Goal: Information Seeking & Learning: Check status

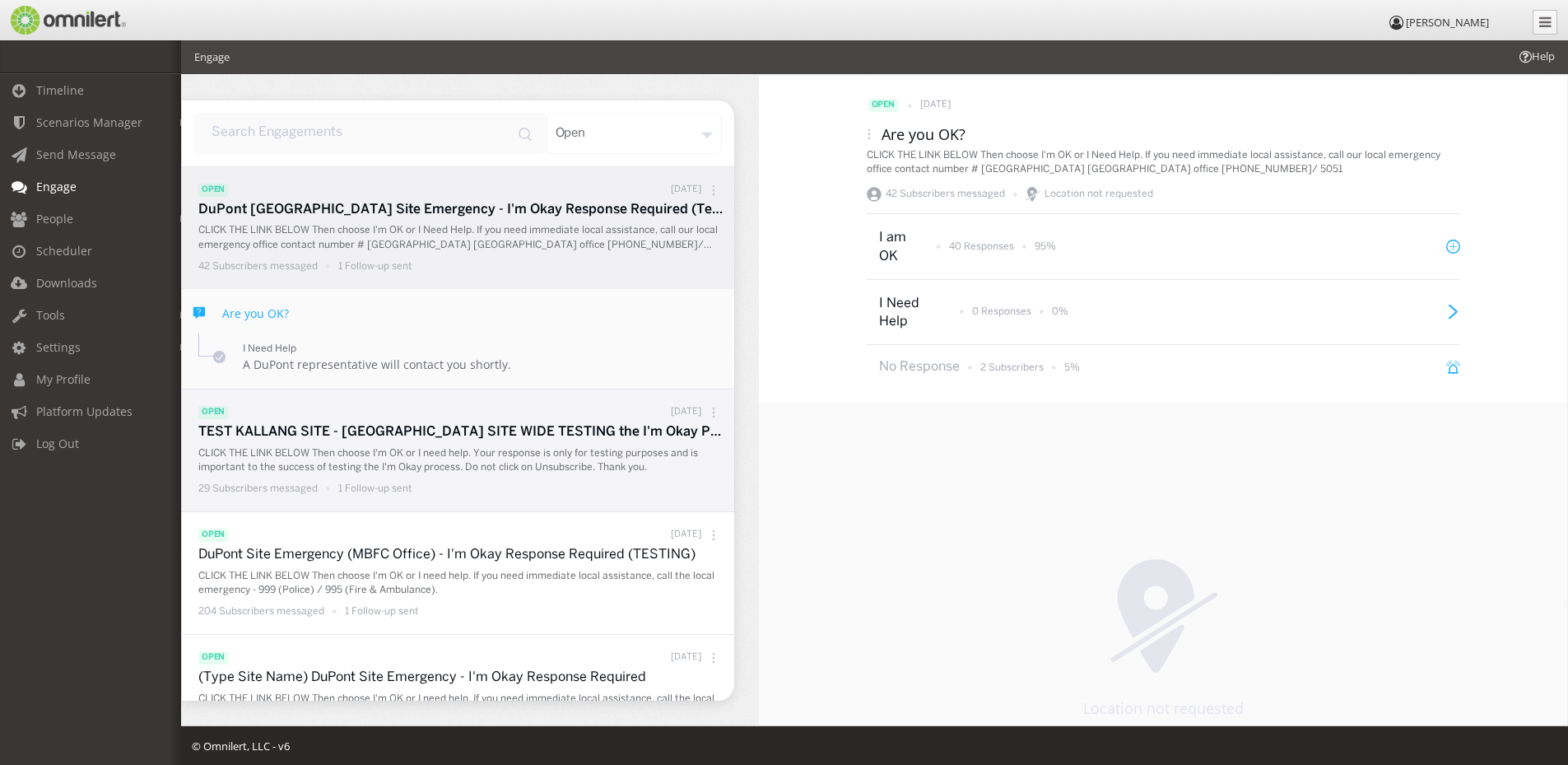
click at [418, 451] on p "CLICK THE LINK BELOW Then choose I'm OK or I need help. Your response is only f…" at bounding box center [462, 460] width 528 height 28
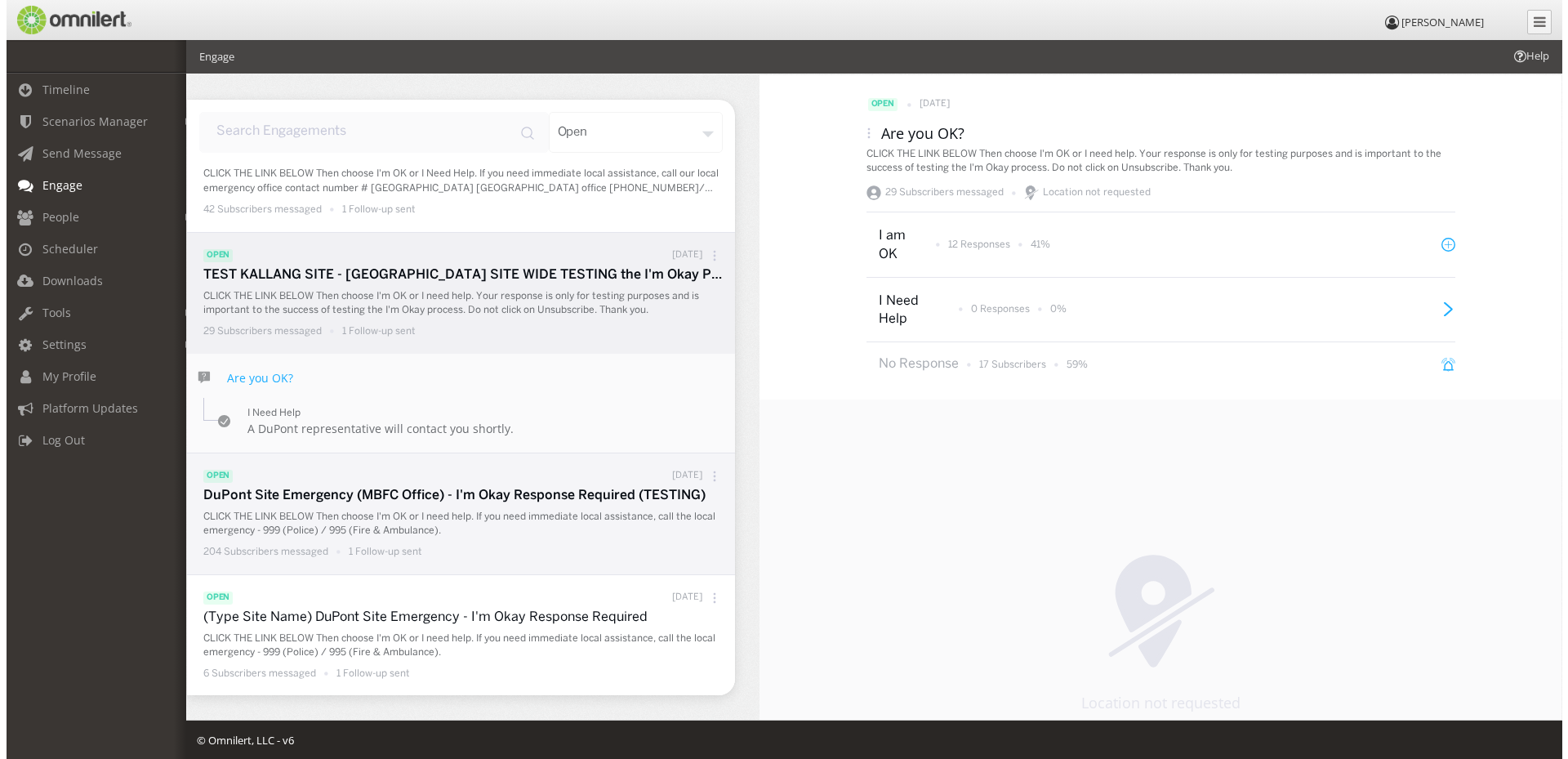
scroll to position [81, 0]
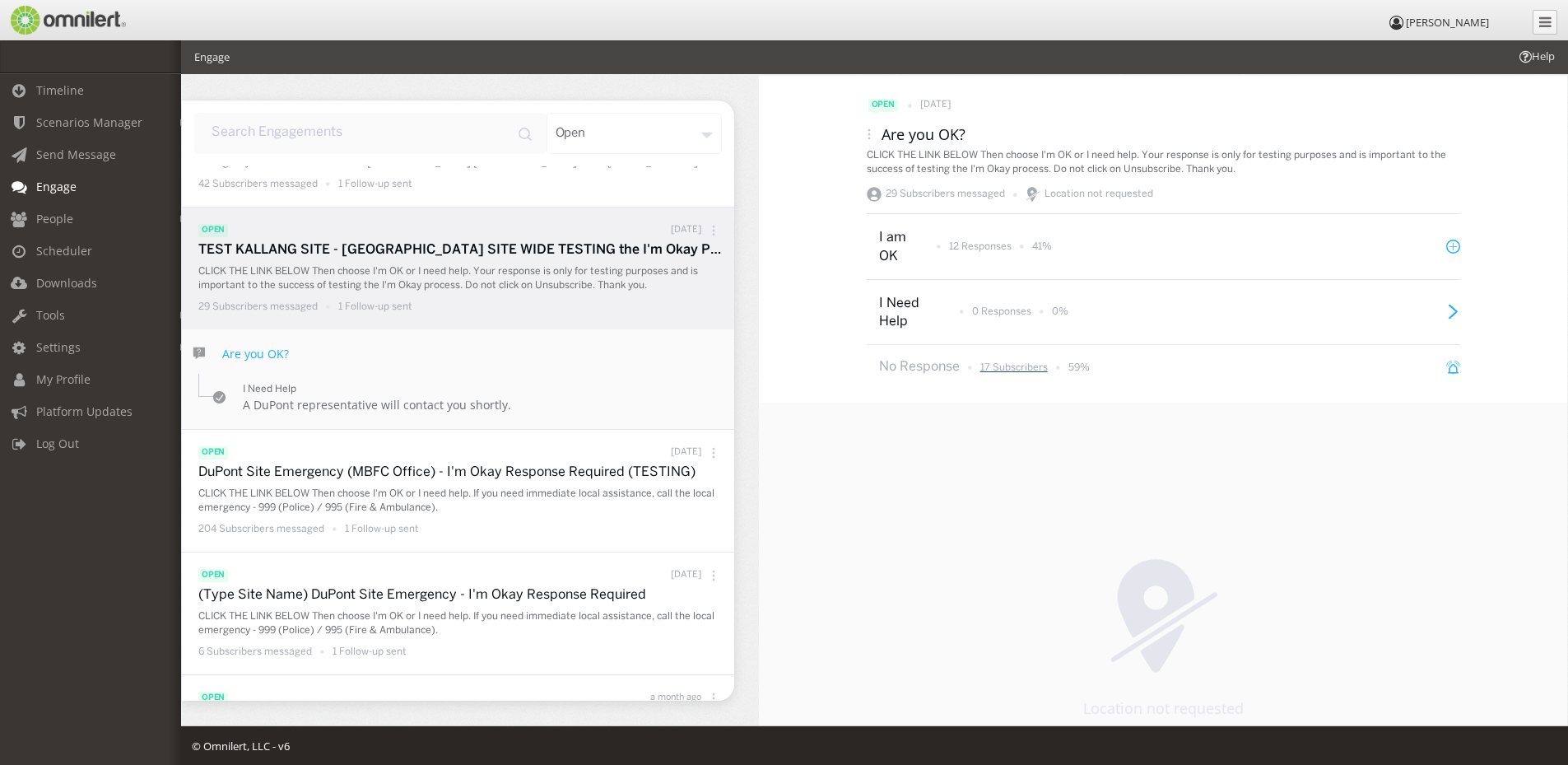
click at [1002, 366] on p "17 Subscribers" at bounding box center [1014, 368] width 67 height 14
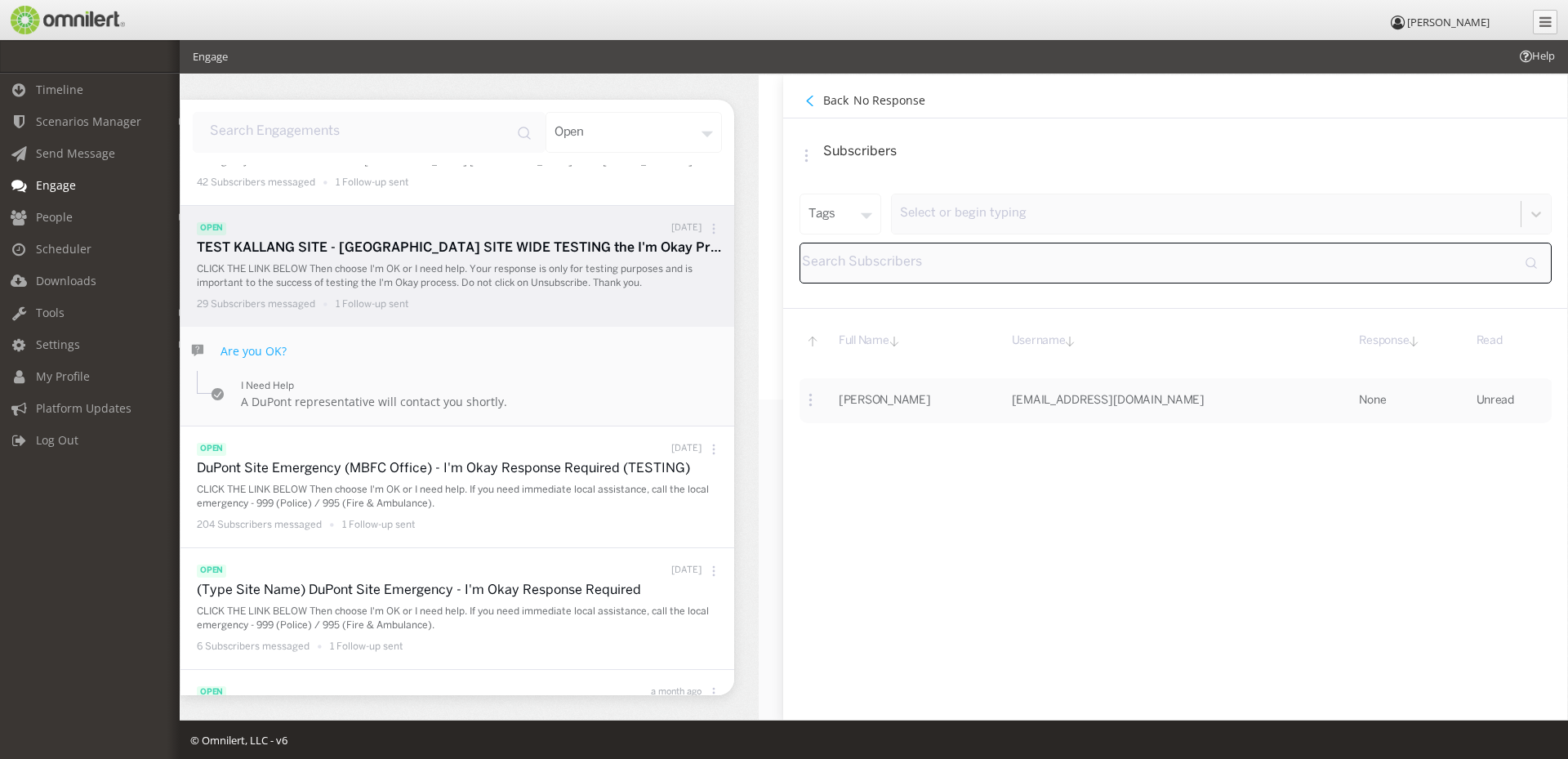
click at [708, 230] on icon at bounding box center [714, 228] width 12 height 12
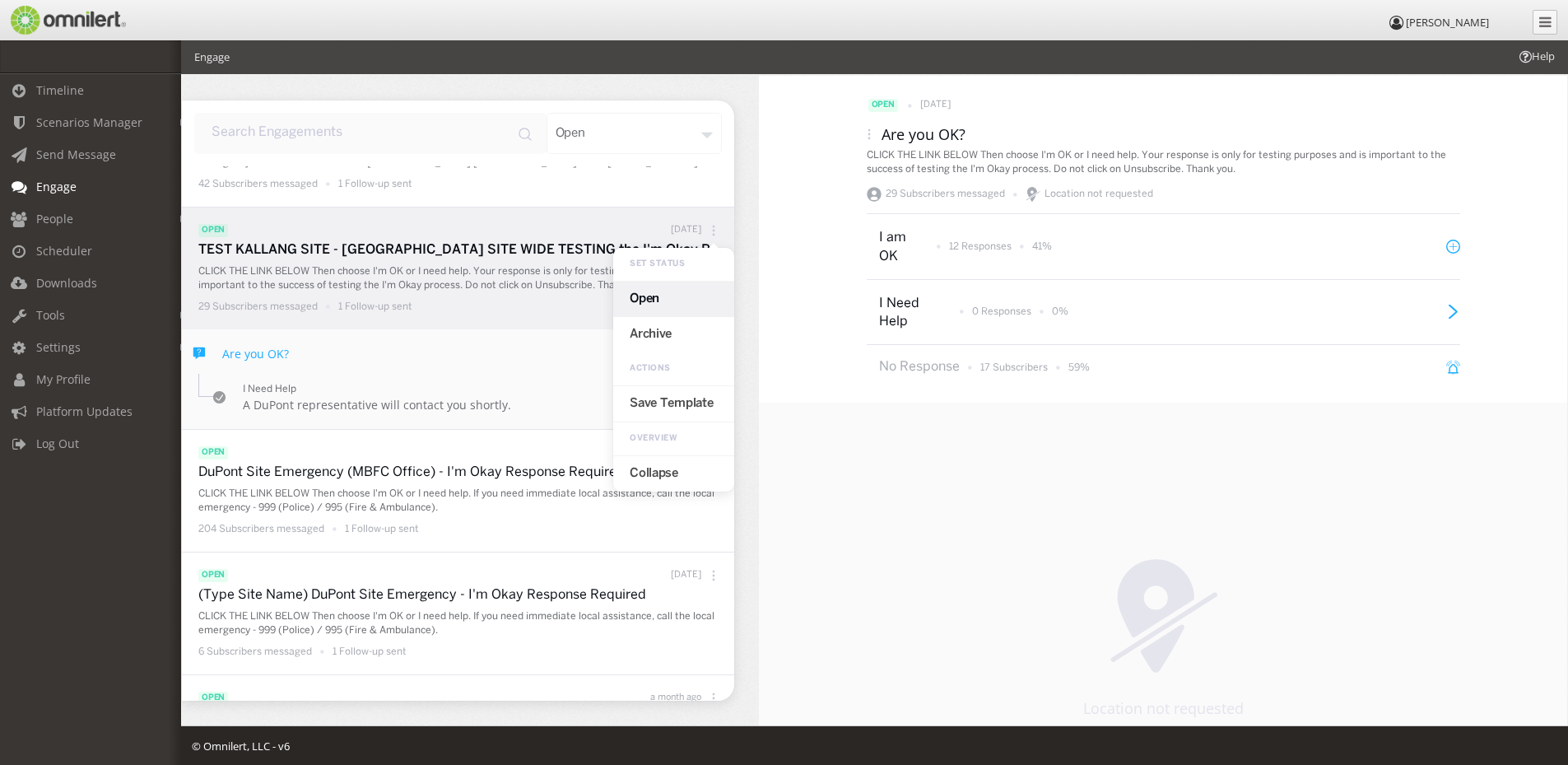
click at [493, 360] on div "Are you OK?" at bounding box center [457, 345] width 552 height 32
click at [998, 250] on p "12 Responses" at bounding box center [979, 246] width 62 height 14
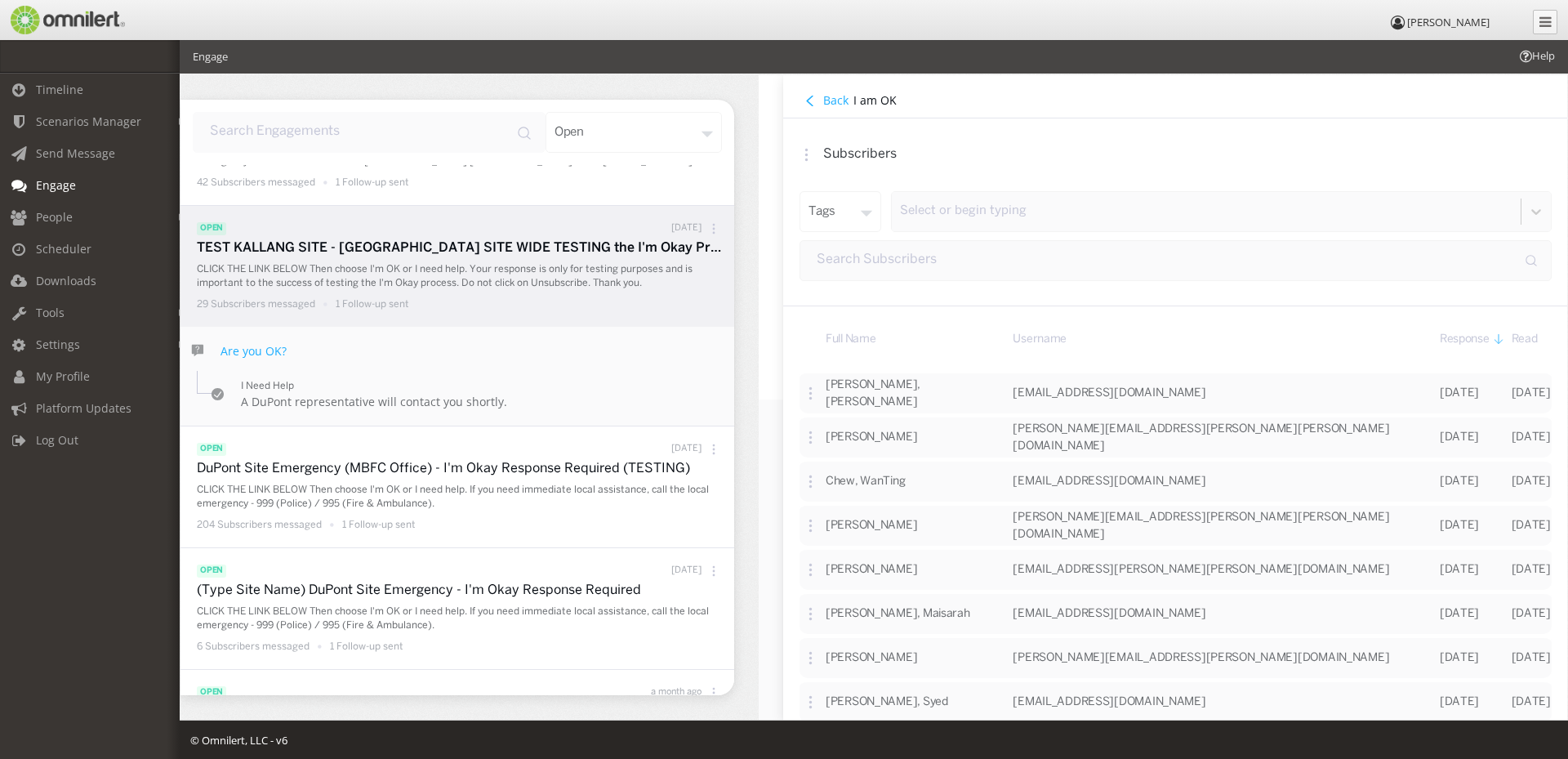
scroll to position [181, 0]
click at [823, 95] on h4 "Back" at bounding box center [835, 100] width 25 height 16
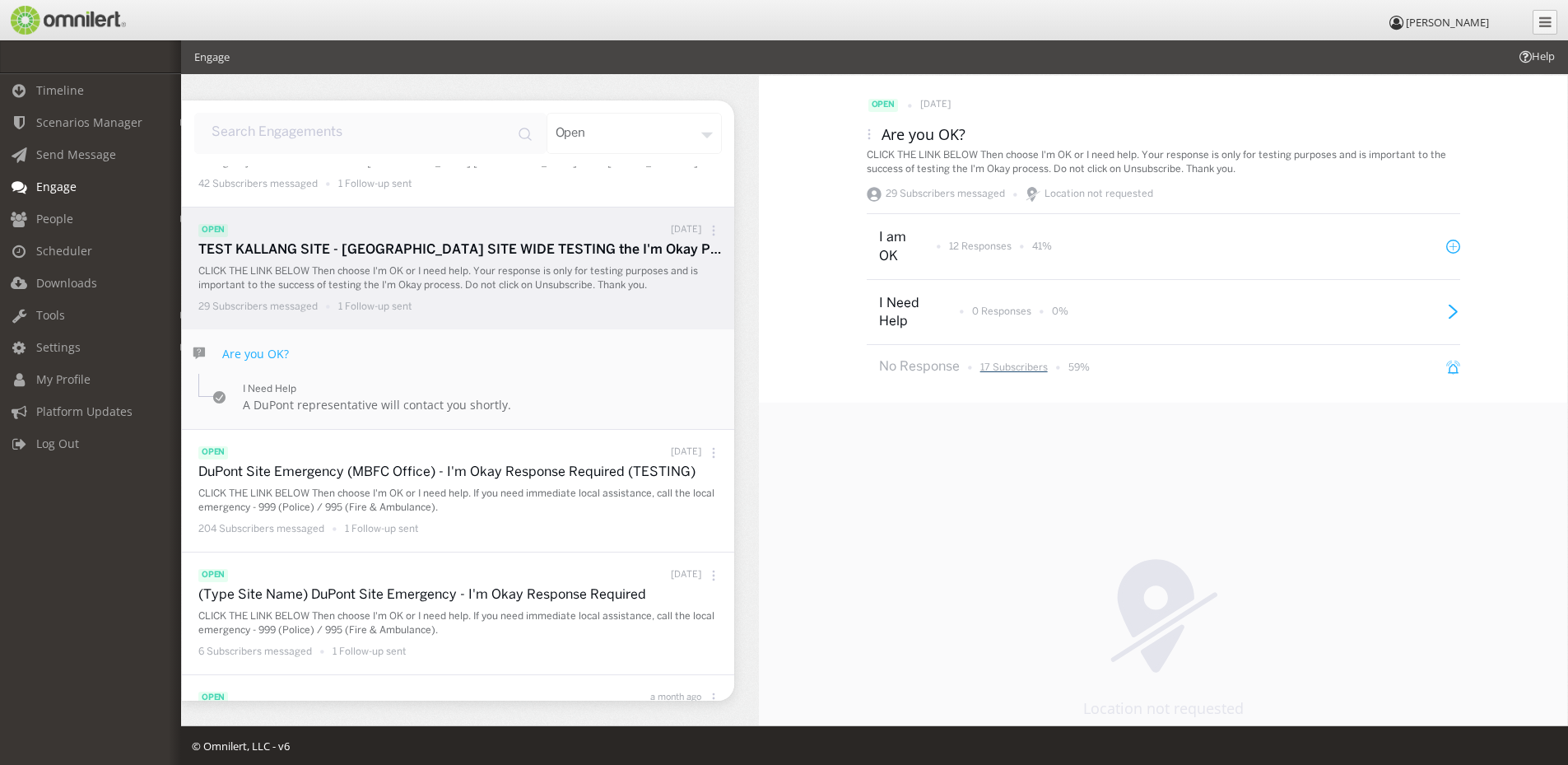
click at [1023, 365] on p "17 Subscribers" at bounding box center [1014, 368] width 67 height 14
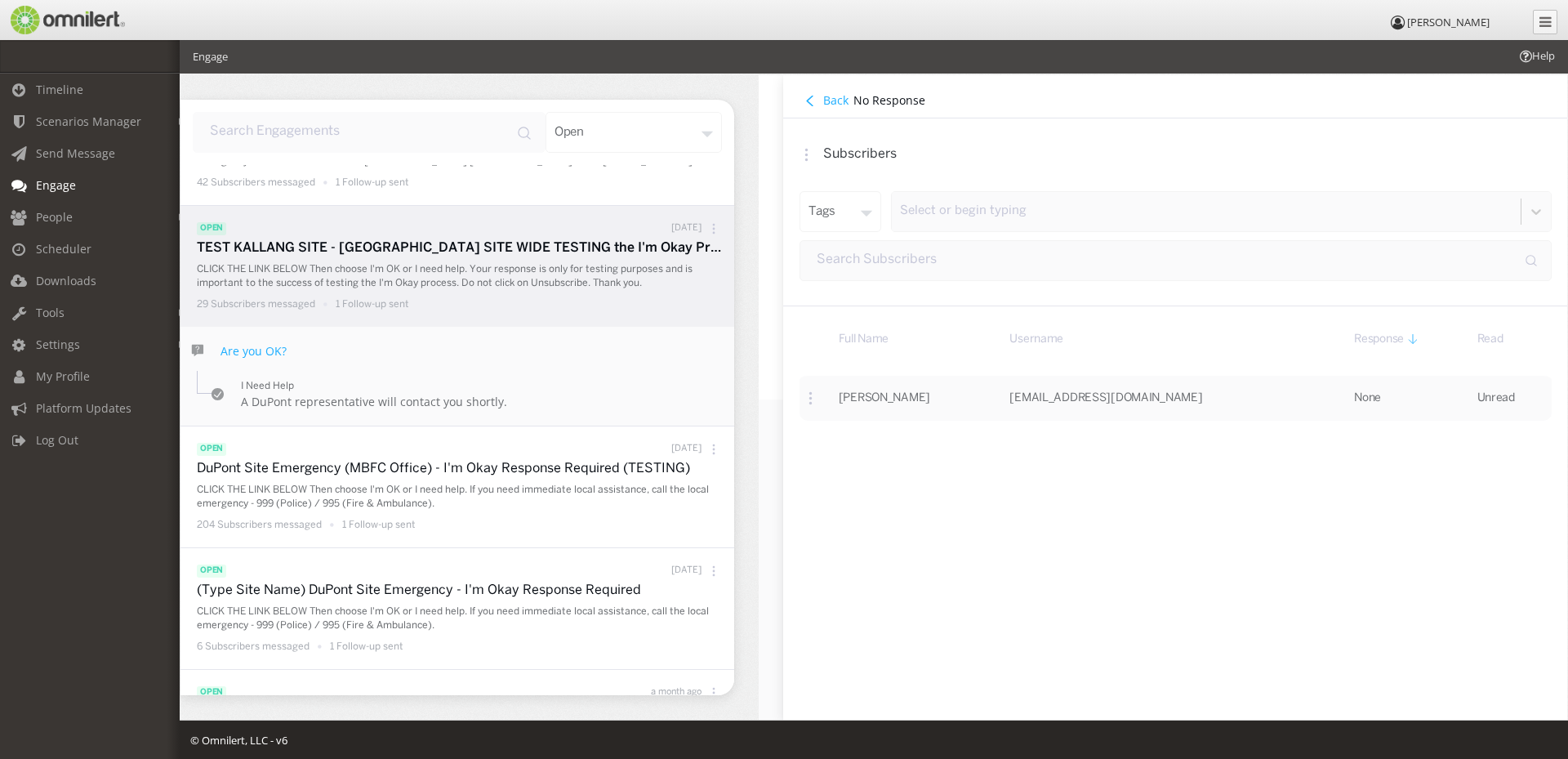
click at [828, 97] on h4 "Back" at bounding box center [835, 100] width 25 height 16
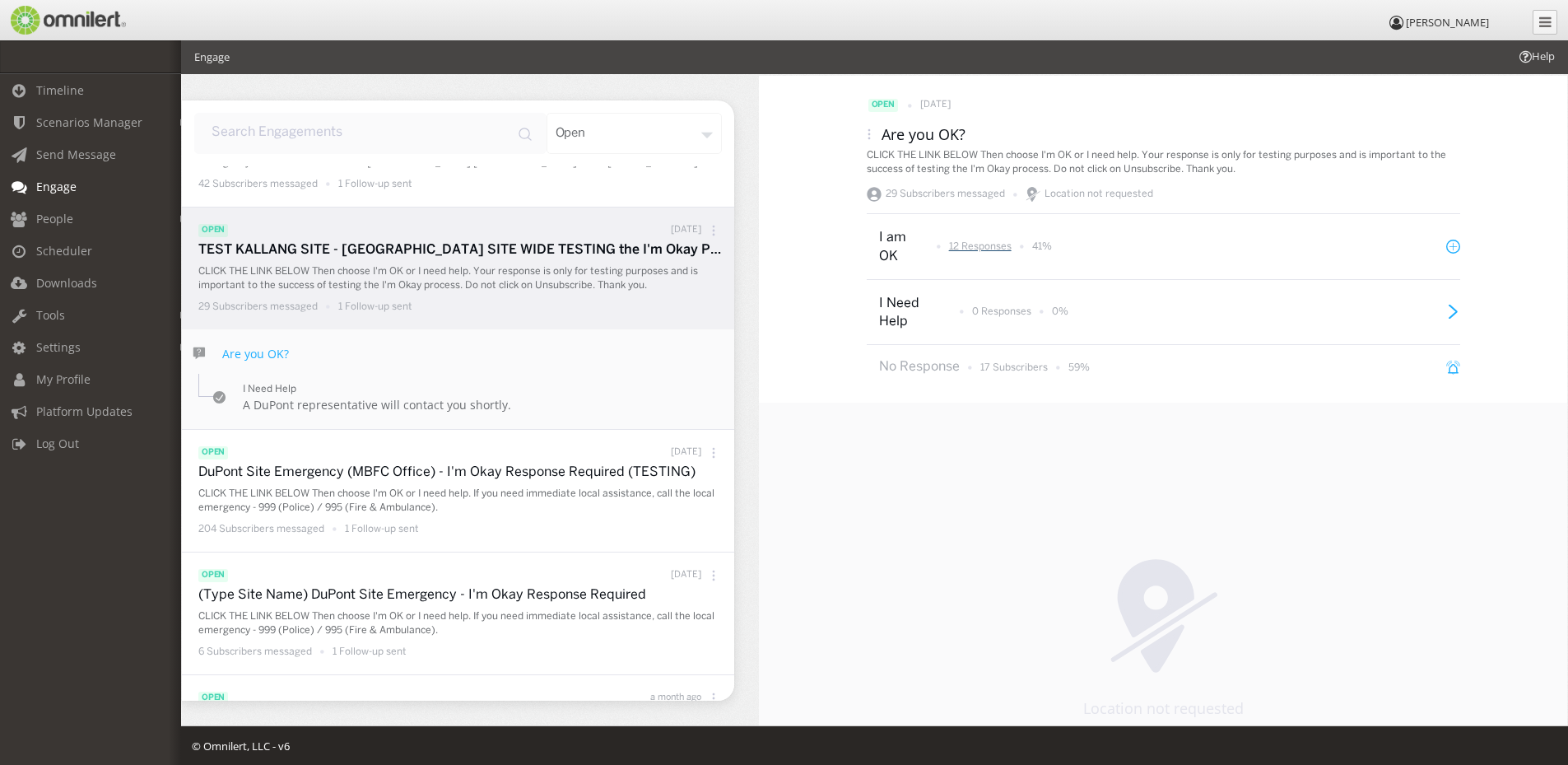
click at [988, 239] on p "12 Responses" at bounding box center [979, 246] width 62 height 14
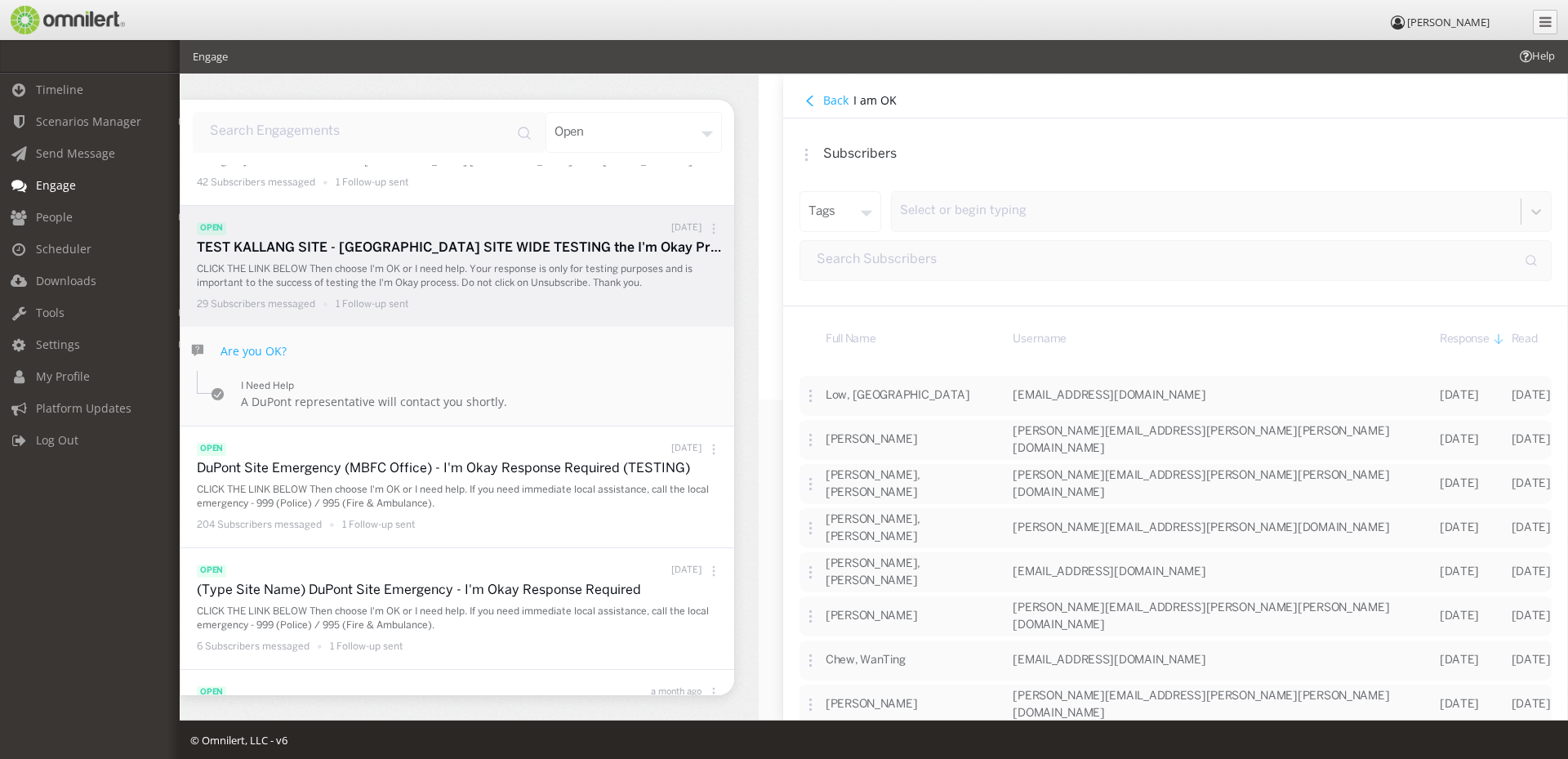
click at [826, 95] on h4 "Back" at bounding box center [835, 100] width 25 height 16
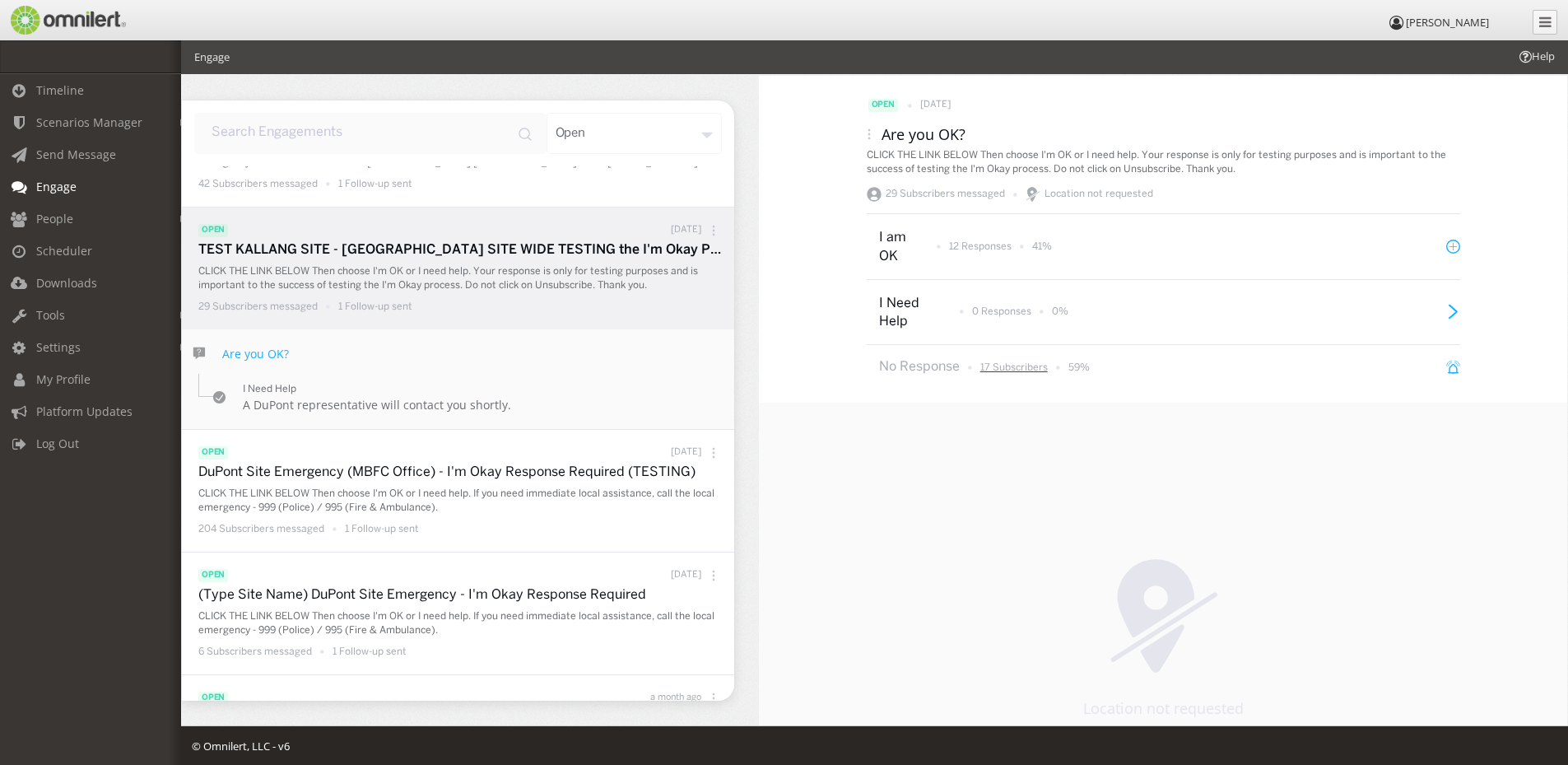
click at [1012, 370] on p "17 Subscribers" at bounding box center [1014, 368] width 67 height 14
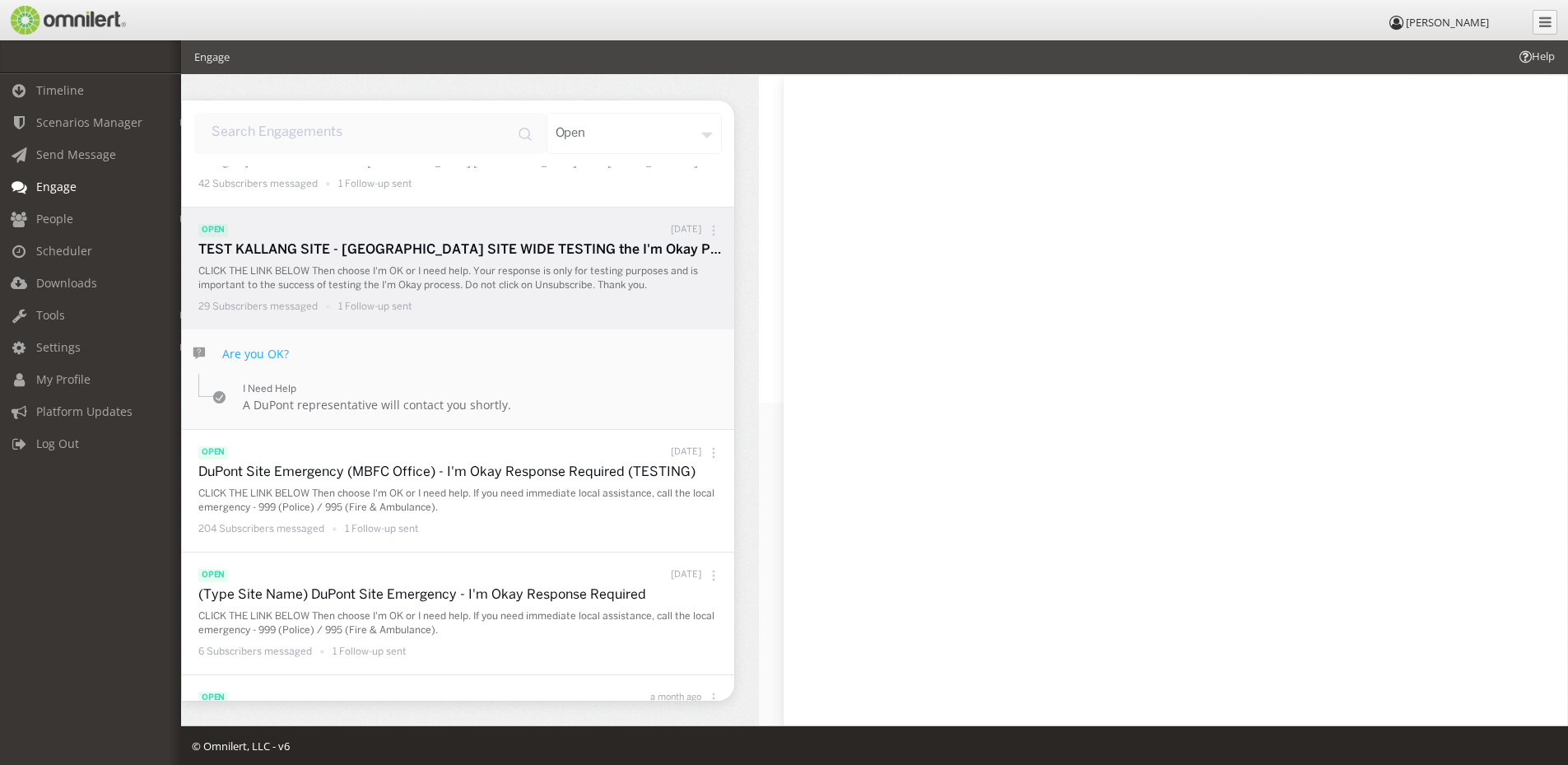
click at [323, 286] on p "CLICK THE LINK BELOW Then choose I'm OK or I need help. Your response is only f…" at bounding box center [462, 278] width 528 height 28
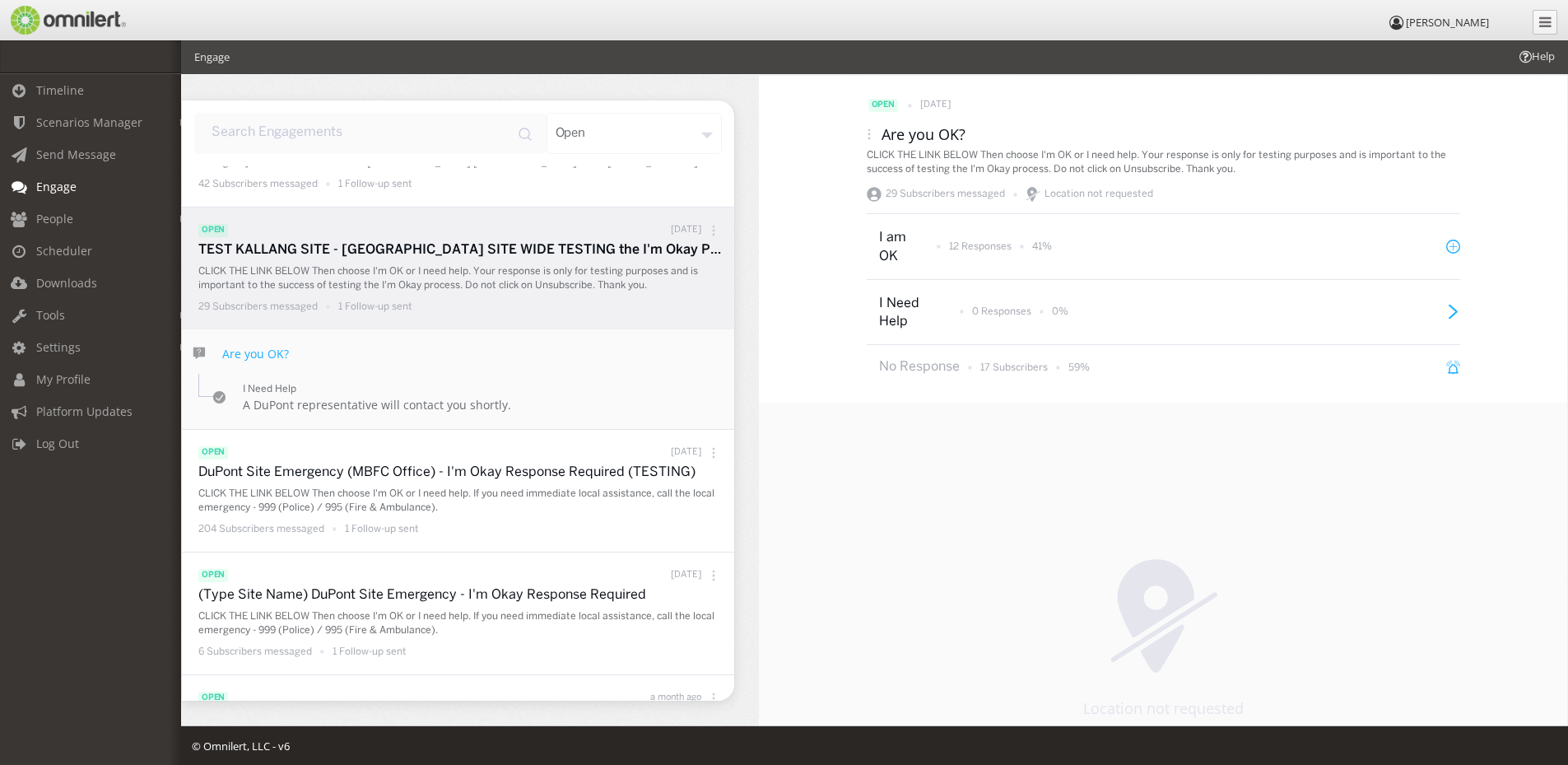
click at [983, 254] on div "12 Responses 41%" at bounding box center [994, 246] width 116 height 21
click at [977, 246] on p "12 Responses" at bounding box center [979, 246] width 62 height 14
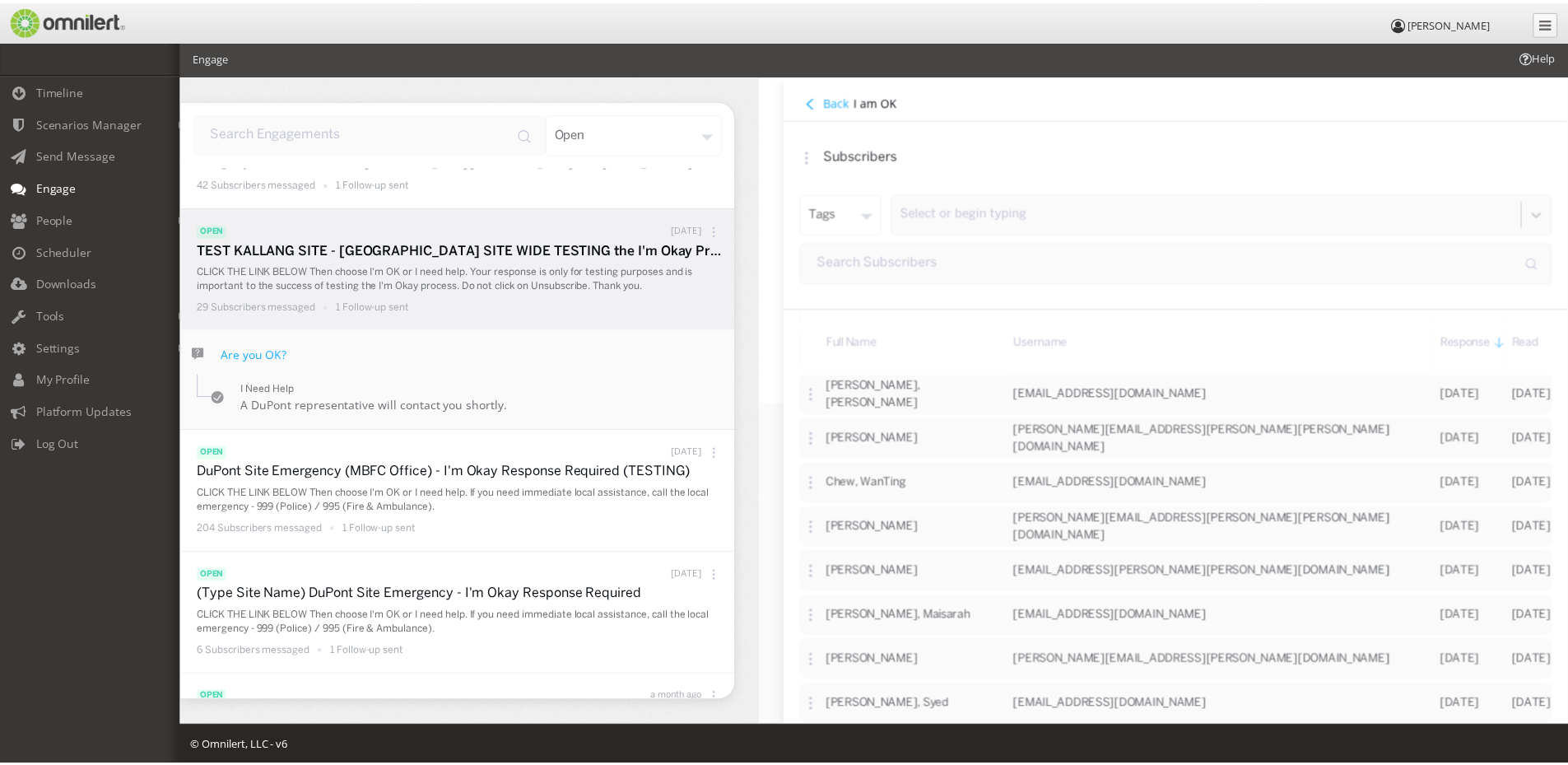
scroll to position [0, 0]
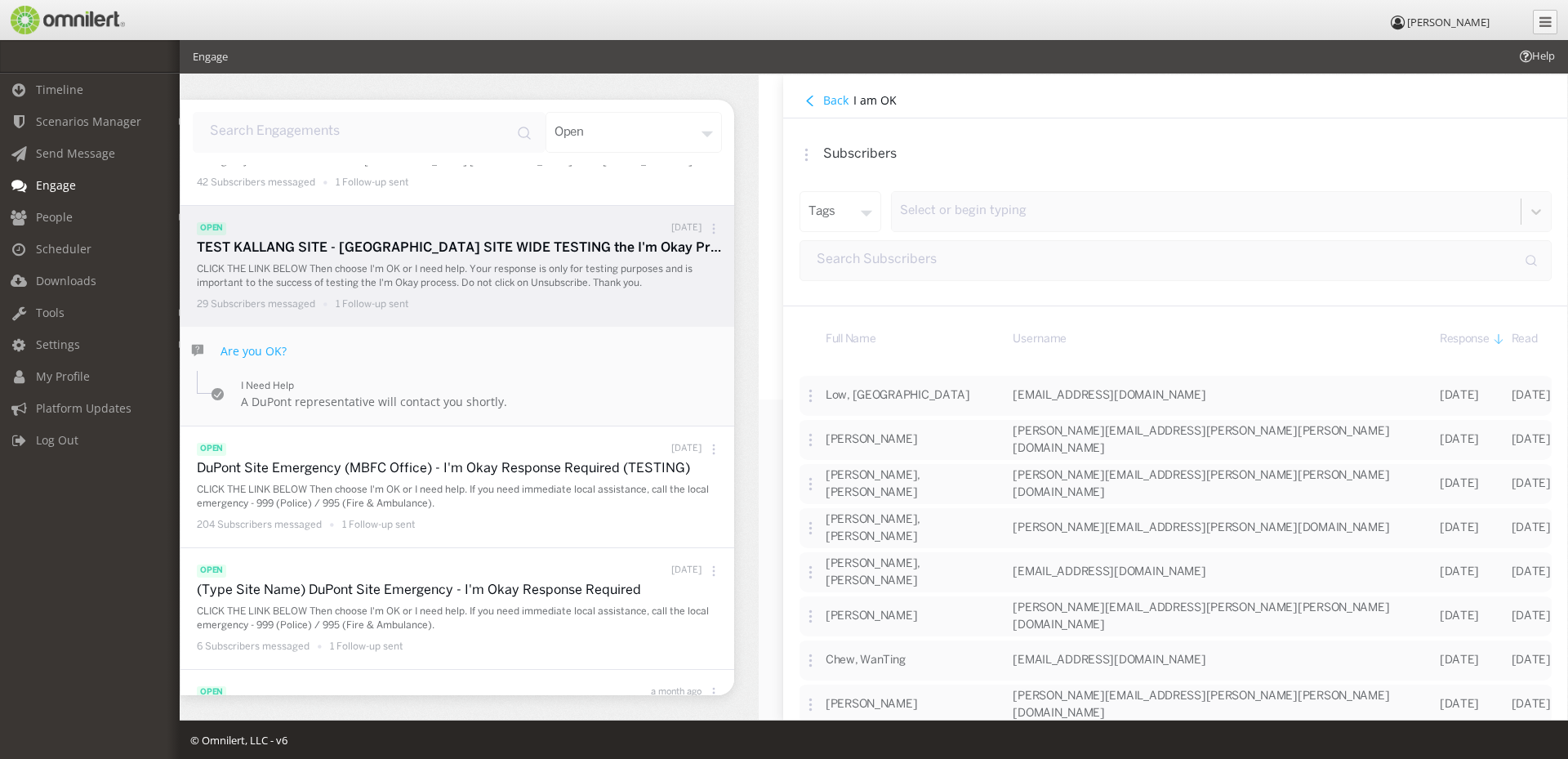
click at [823, 96] on button "Back" at bounding box center [826, 100] width 54 height 18
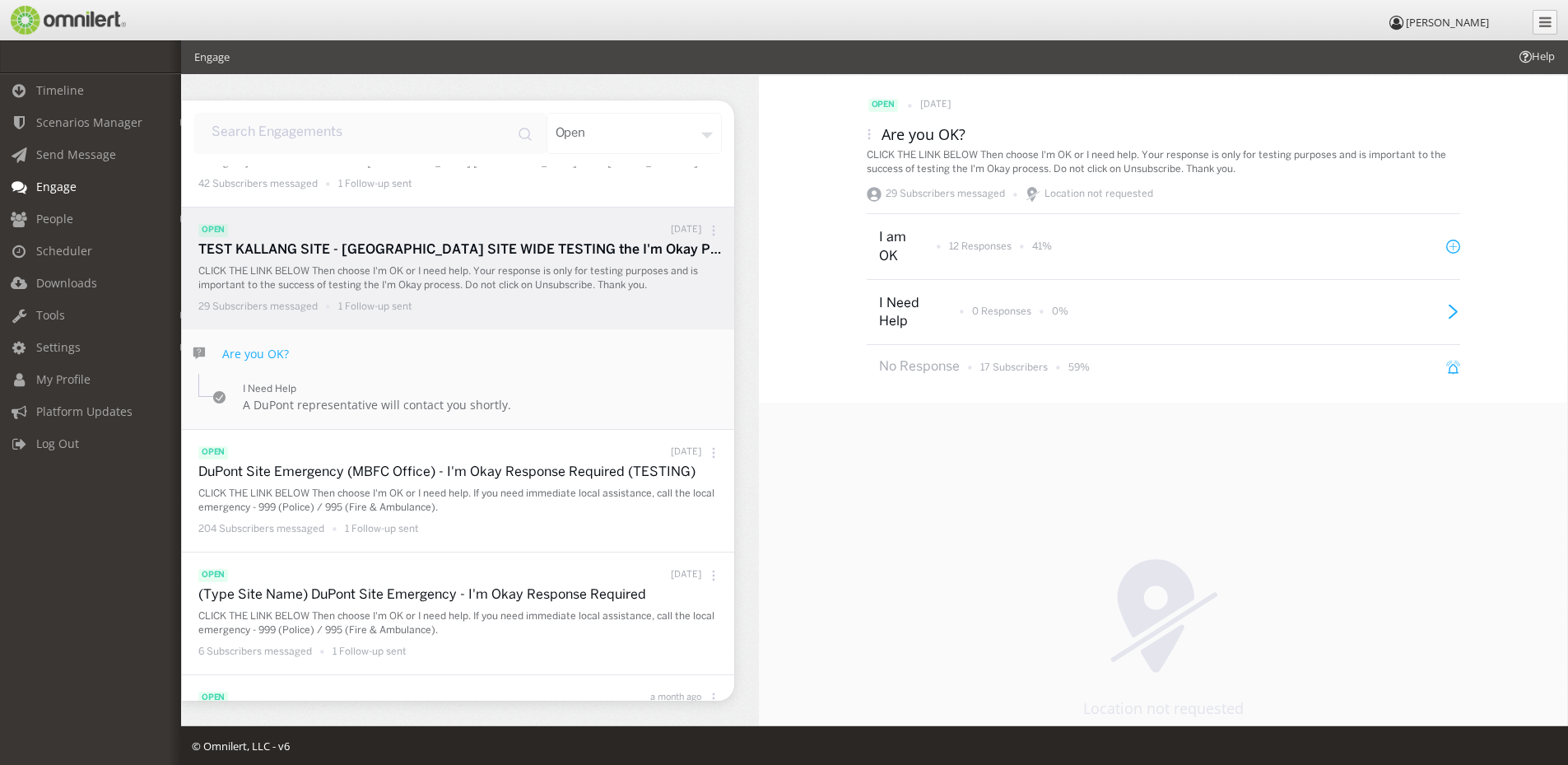
click at [255, 305] on p "29 Subscribers messaged" at bounding box center [258, 306] width 120 height 14
click at [707, 226] on icon at bounding box center [713, 230] width 12 height 12
click at [504, 335] on div "Are you OK?" at bounding box center [457, 345] width 552 height 32
click at [708, 254] on p "TEST KALLANG SITE - [GEOGRAPHIC_DATA] SITE WIDE TESTING the I'm Okay Process - …" at bounding box center [462, 250] width 528 height 19
click at [298, 297] on div "29 Subscribers messaged 1 Follow-up sent" at bounding box center [462, 306] width 528 height 21
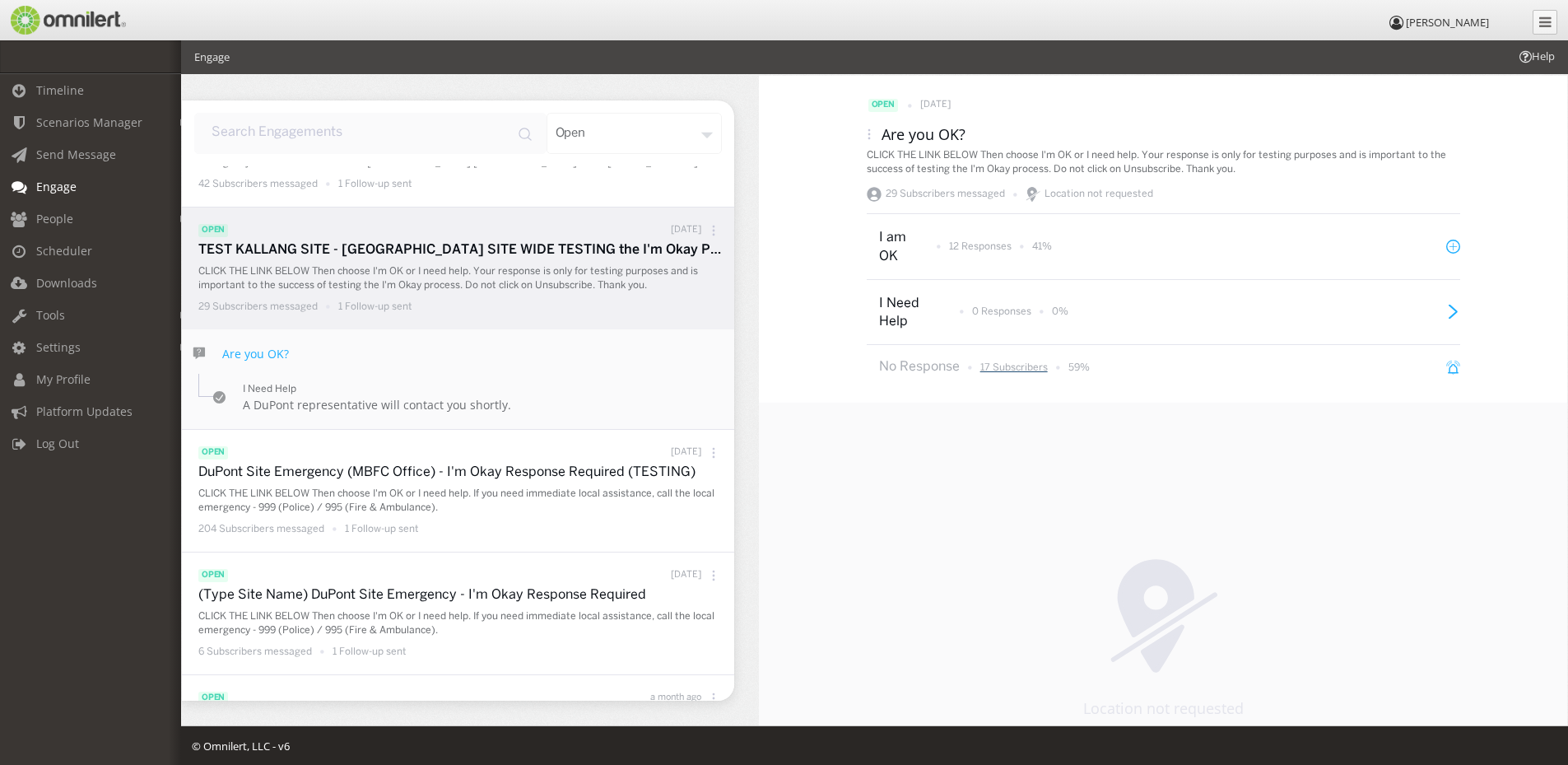
click at [996, 365] on p "17 Subscribers" at bounding box center [1014, 368] width 67 height 14
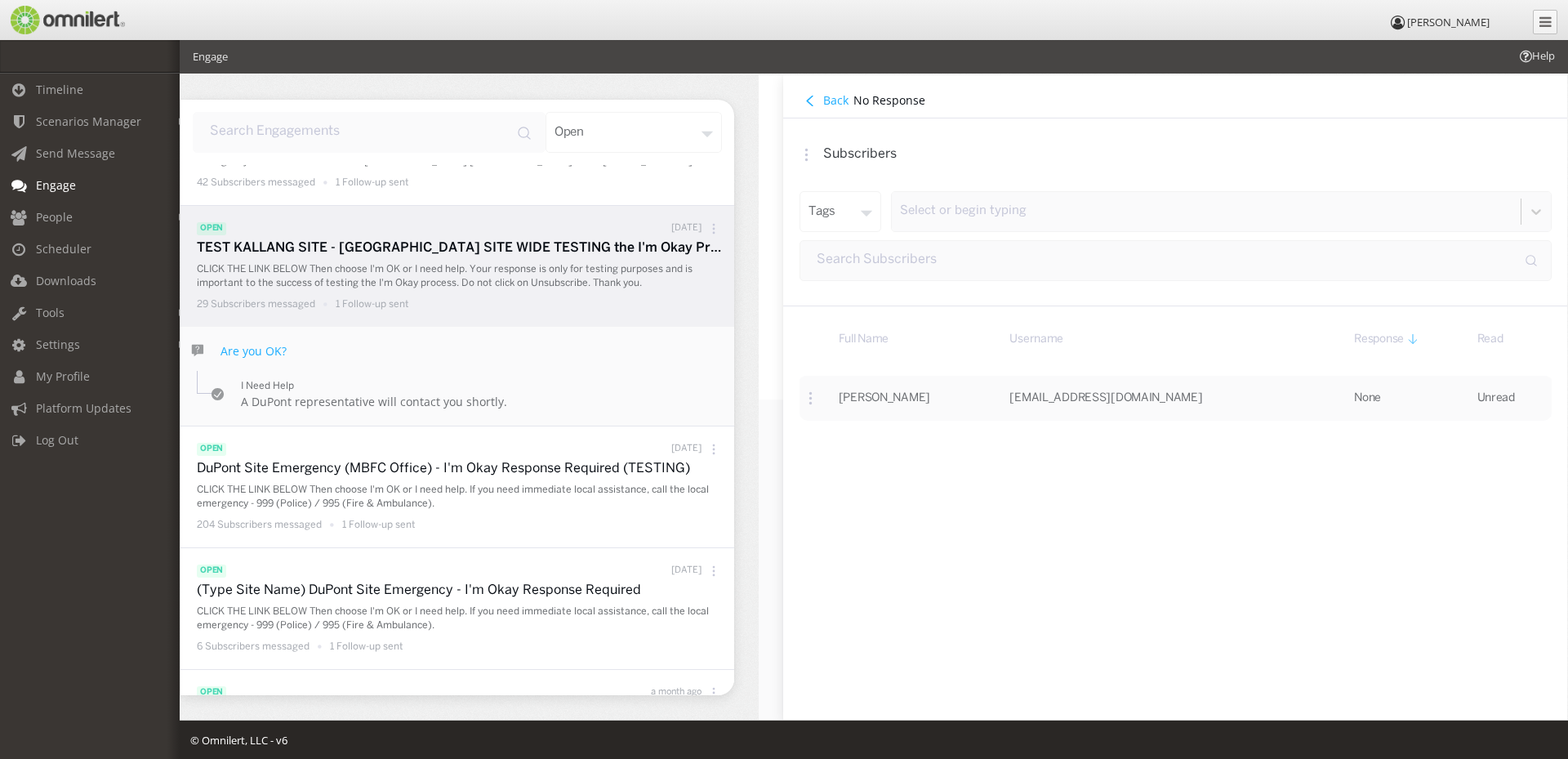
click at [820, 93] on button "Back" at bounding box center [826, 100] width 54 height 18
